Goal: Check status: Verify the current state of an ongoing process or item

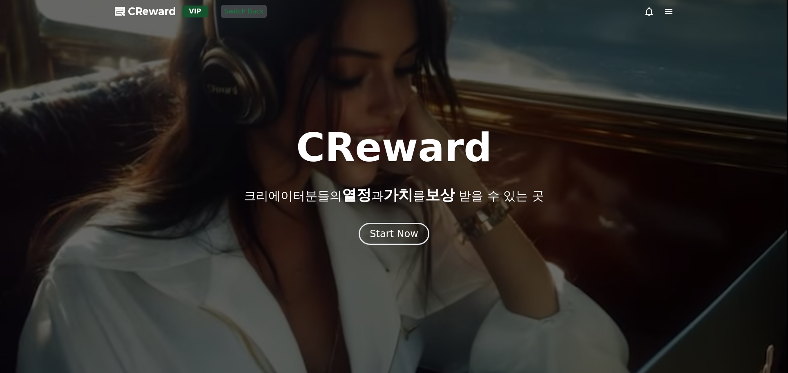
click at [671, 13] on icon at bounding box center [668, 11] width 7 height 5
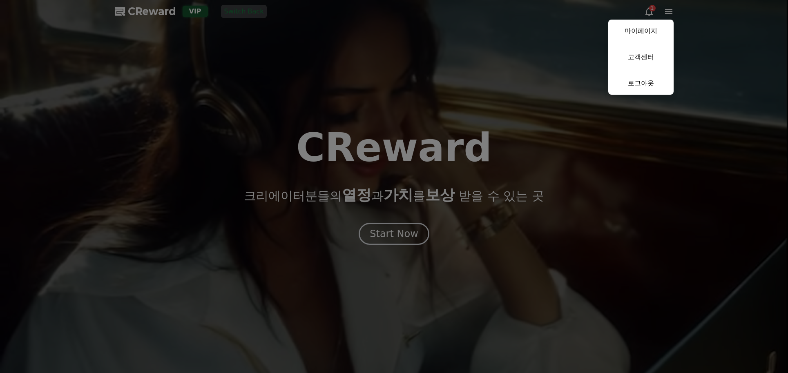
click at [657, 29] on link "마이페이지" at bounding box center [640, 31] width 65 height 23
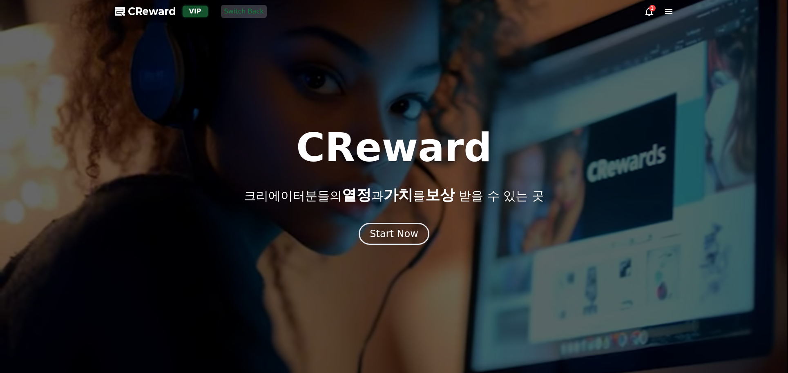
select select "**********"
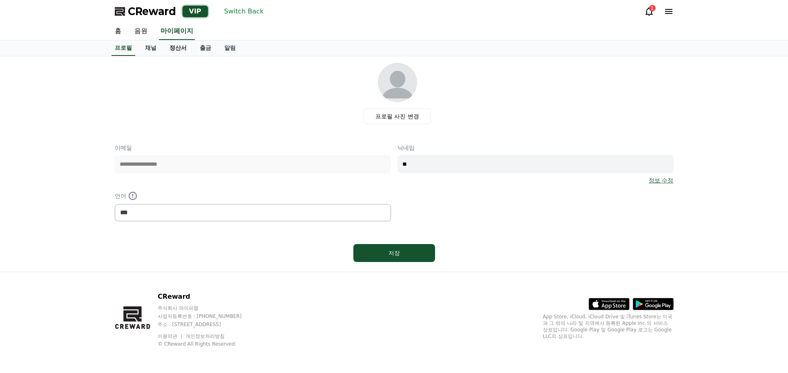
drag, startPoint x: 173, startPoint y: 72, endPoint x: 171, endPoint y: 40, distance: 31.5
click at [173, 71] on div "프로필 사진 변경" at bounding box center [397, 93] width 552 height 61
click at [171, 40] on link "정산서" at bounding box center [178, 48] width 30 height 16
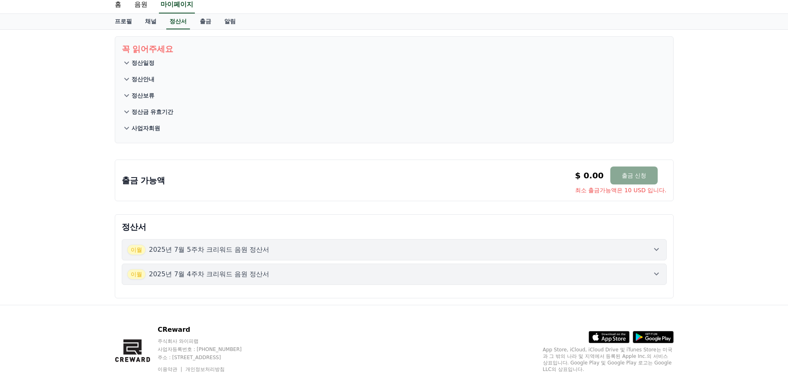
scroll to position [60, 0]
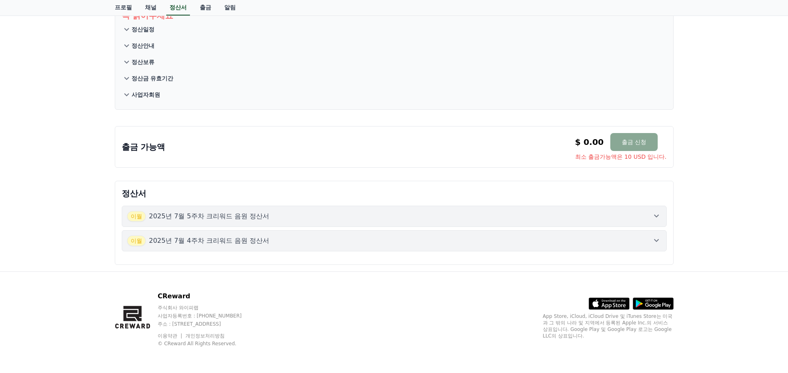
click at [213, 243] on p "2025년 7월 4주차 크리워드 음원 정산서" at bounding box center [209, 241] width 120 height 10
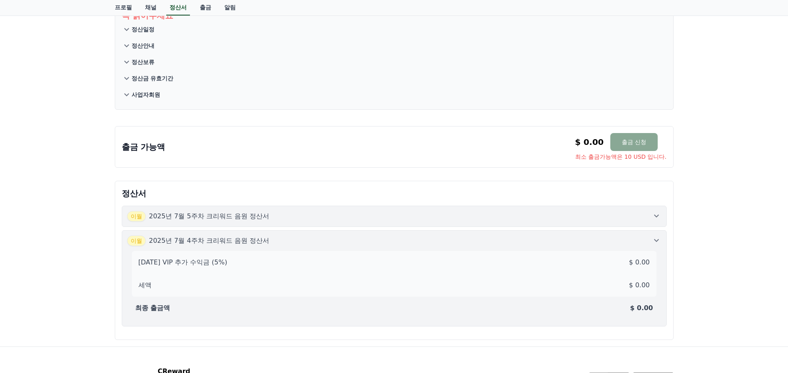
click at [234, 224] on button "[DATE]년 7월 5주차 크리워드 음원 정산서" at bounding box center [394, 216] width 545 height 21
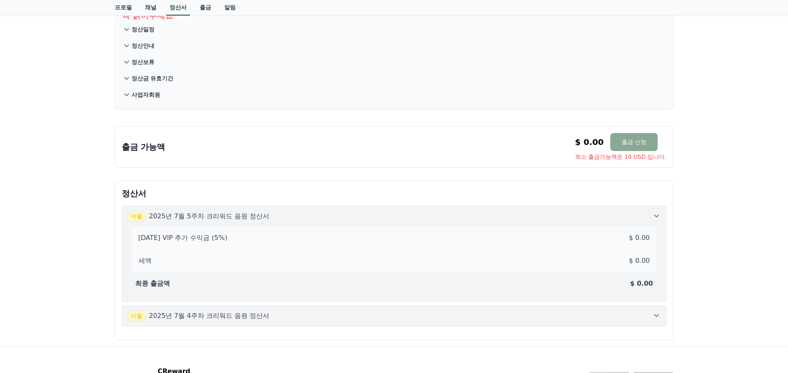
click at [449, 107] on section "꼭 읽어주세요 정산일정 정산안내 정산보류 정산금 유효기간 사업자회원" at bounding box center [394, 56] width 559 height 107
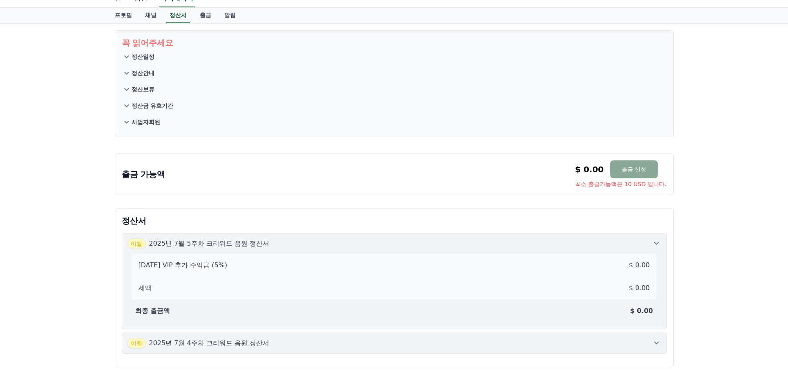
scroll to position [0, 0]
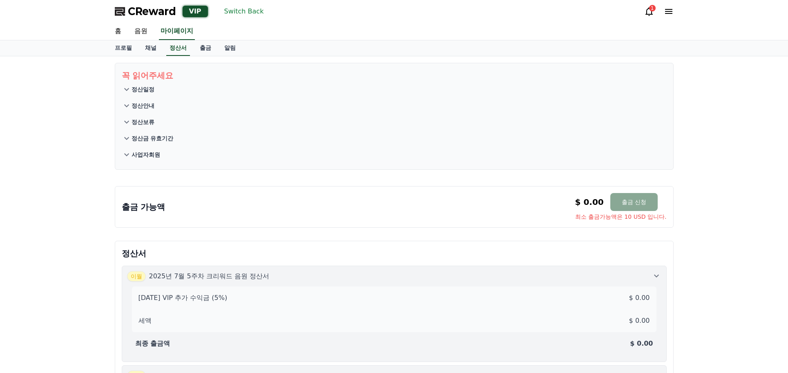
click at [668, 143] on section "꼭 읽어주세요 정산일정 정산안내 정산보류 정산금 유효기간 사업자회원" at bounding box center [394, 116] width 559 height 107
